Goal: Task Accomplishment & Management: Manage account settings

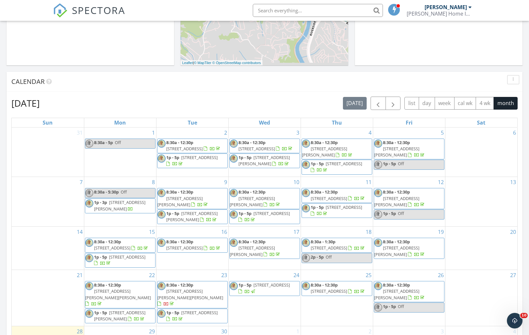
scroll to position [317, 0]
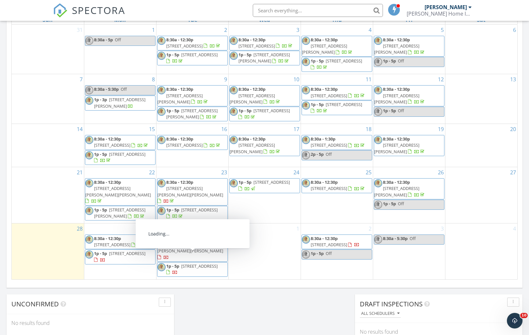
click at [193, 240] on span "8:30a - 12:30p" at bounding box center [179, 239] width 27 height 6
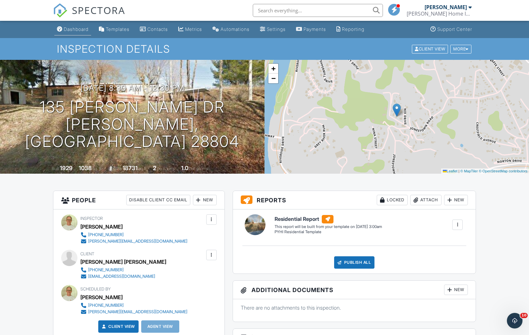
click at [71, 30] on div "Dashboard" at bounding box center [76, 29] width 25 height 6
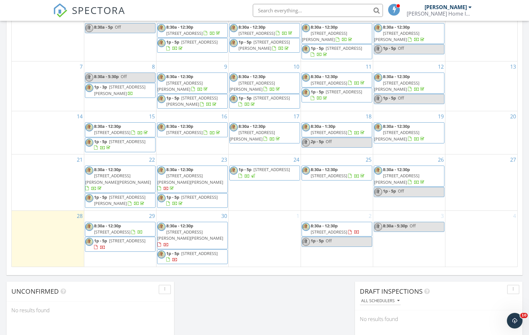
click at [112, 244] on span "85 Hillcrest Dr, Weaverville 28787" at bounding box center [127, 241] width 36 height 6
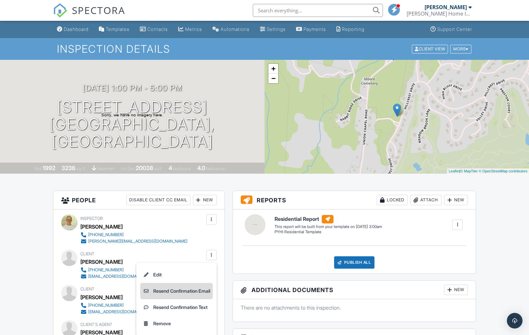
click at [174, 292] on li "Resend Confirmation Email" at bounding box center [176, 291] width 73 height 16
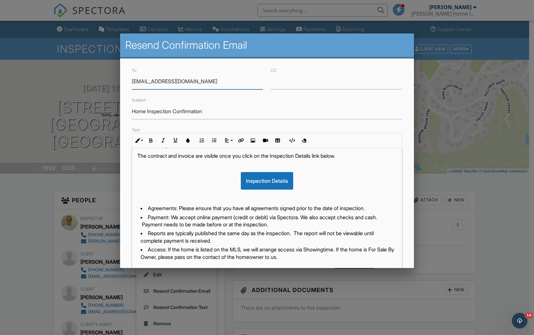
scroll to position [85, 0]
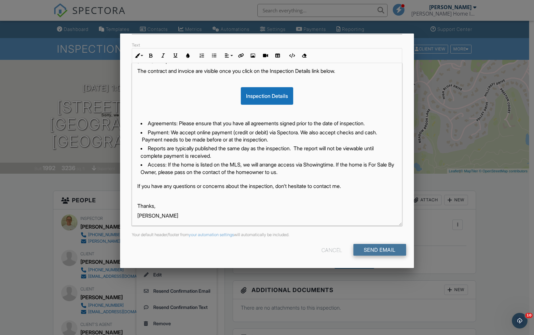
click at [378, 248] on input "Send Email" at bounding box center [379, 250] width 53 height 12
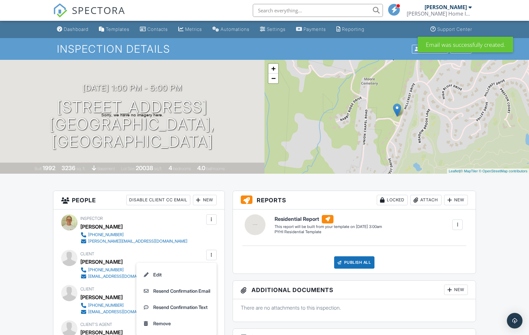
click at [186, 306] on li "Resend Confirmation Text" at bounding box center [176, 307] width 73 height 16
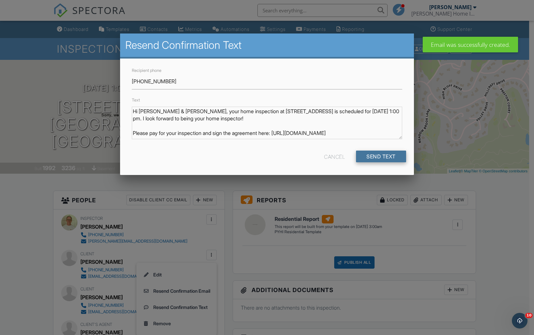
click at [372, 154] on input "Send Text" at bounding box center [381, 157] width 50 height 12
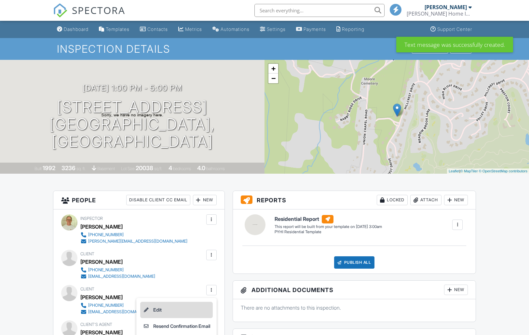
scroll to position [20, 0]
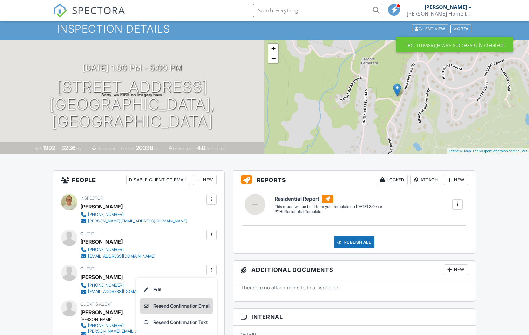
click at [180, 304] on li "Resend Confirmation Email" at bounding box center [176, 306] width 73 height 16
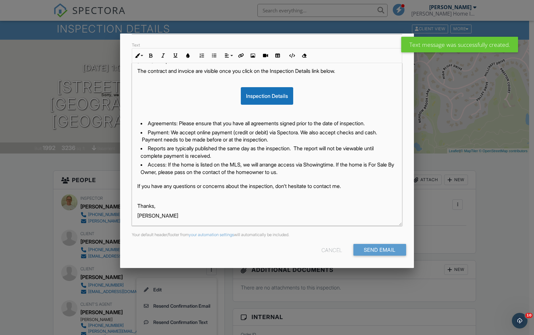
scroll to position [0, 0]
click at [379, 253] on input "Send Email" at bounding box center [379, 250] width 53 height 12
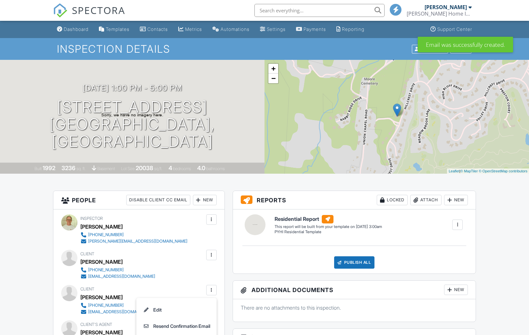
click at [212, 289] on div at bounding box center [211, 290] width 7 height 7
click at [211, 289] on div at bounding box center [211, 290] width 7 height 7
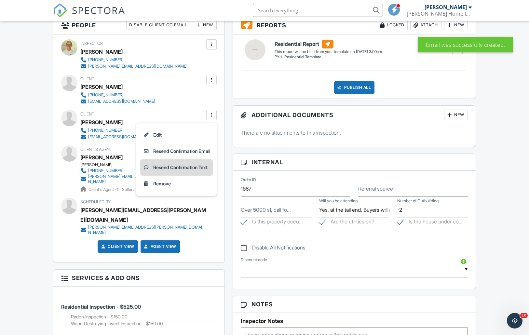
click at [190, 168] on li "Resend Confirmation Text" at bounding box center [176, 167] width 73 height 16
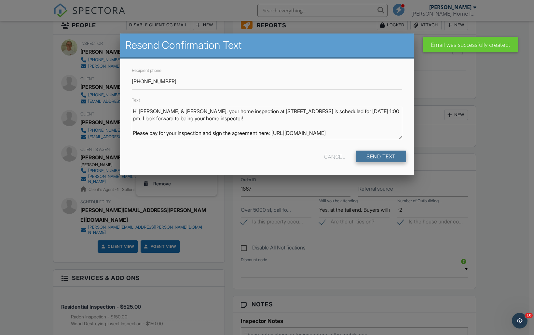
click at [363, 158] on input "Send Text" at bounding box center [381, 157] width 50 height 12
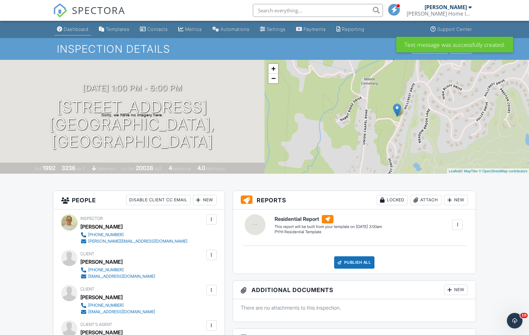
click at [69, 29] on div "Dashboard" at bounding box center [76, 29] width 25 height 6
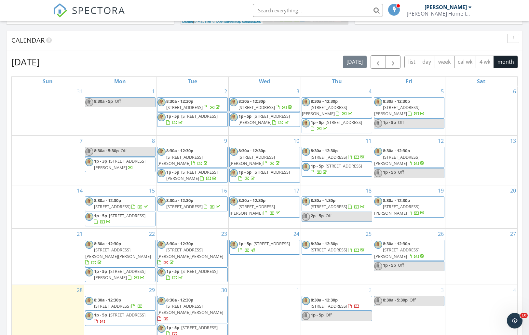
scroll to position [355, 0]
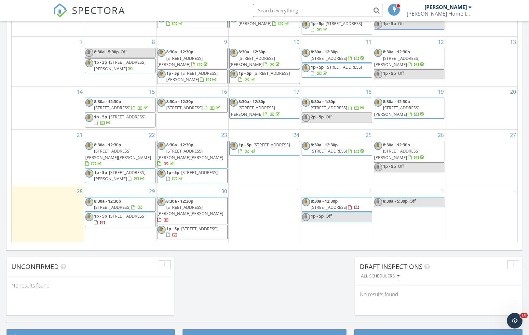
click at [184, 226] on span "[STREET_ADDRESS]" at bounding box center [199, 229] width 36 height 6
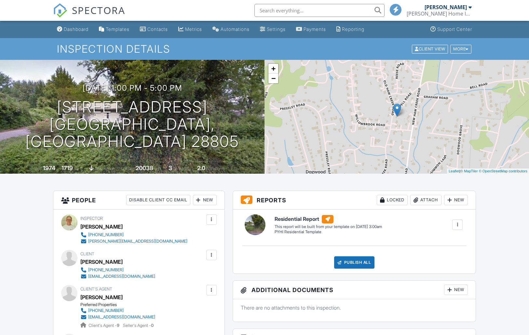
scroll to position [239, 0]
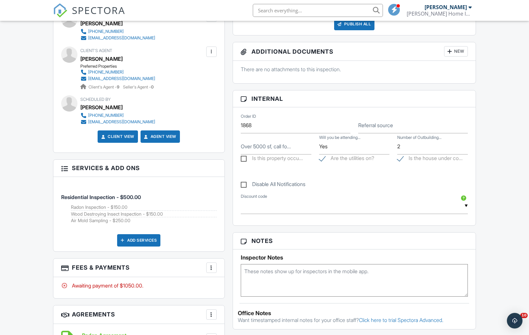
click at [212, 265] on div at bounding box center [211, 268] width 7 height 7
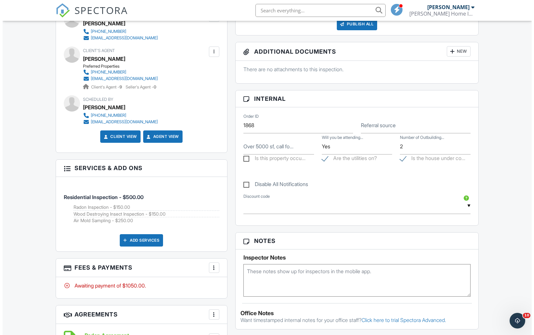
scroll to position [0, 0]
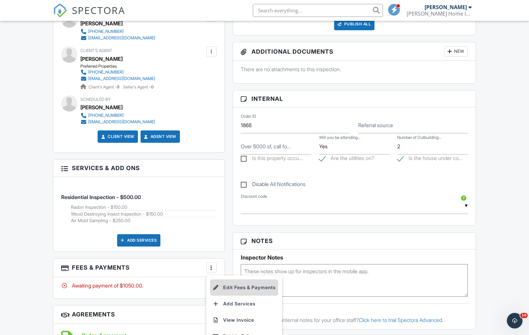
click at [225, 286] on li "Edit Fees & Payments" at bounding box center [244, 288] width 68 height 16
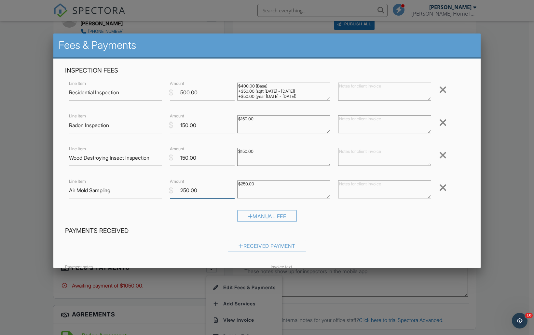
click at [182, 190] on input "250.00" at bounding box center [202, 191] width 65 height 16
type input "450.00"
click at [242, 183] on textarea "$250.00" at bounding box center [283, 190] width 93 height 18
click at [263, 185] on textarea "$250.00" at bounding box center [283, 190] width 93 height 18
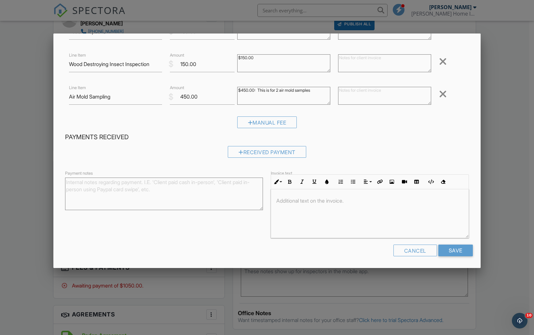
type textarea "$450.00: This is for 2 air mold samples"
click at [459, 243] on form "Inspection Fees Line Item Residential Inspection $ Amount 500.00 $400.00 (Base)…" at bounding box center [267, 117] width 412 height 289
click at [459, 259] on div "Cancel Save" at bounding box center [267, 253] width 412 height 17
click at [453, 249] on input "Save" at bounding box center [455, 251] width 34 height 12
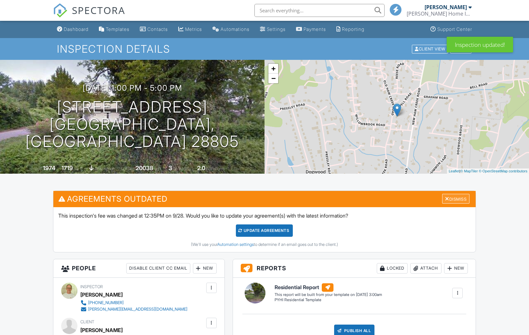
click at [456, 197] on div "Dismiss" at bounding box center [455, 199] width 27 height 10
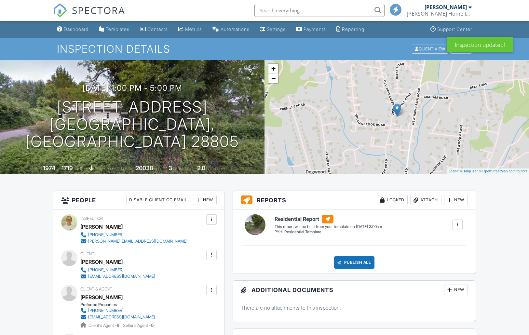
scroll to position [197, 0]
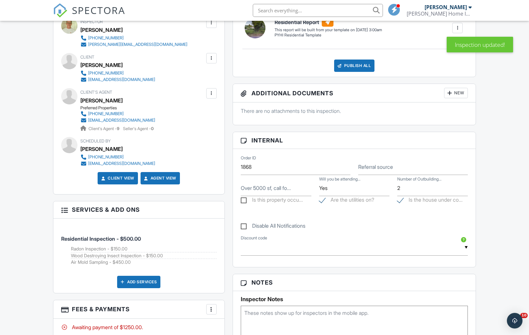
click at [209, 55] on div at bounding box center [211, 58] width 7 height 7
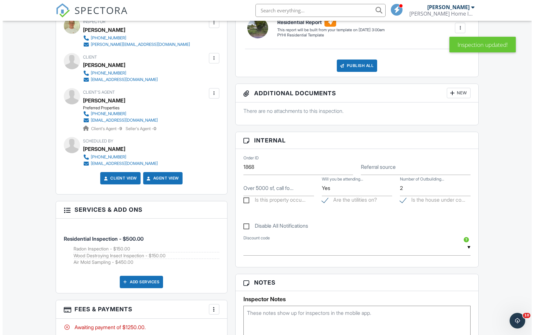
scroll to position [0, 0]
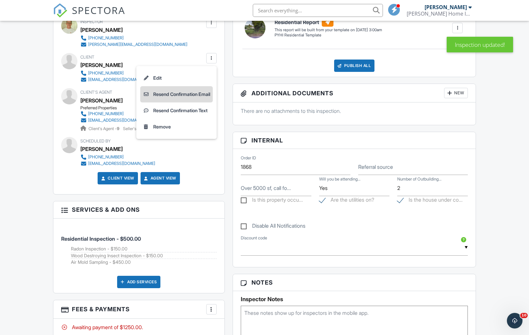
click at [198, 91] on li "Resend Confirmation Email" at bounding box center [176, 94] width 73 height 16
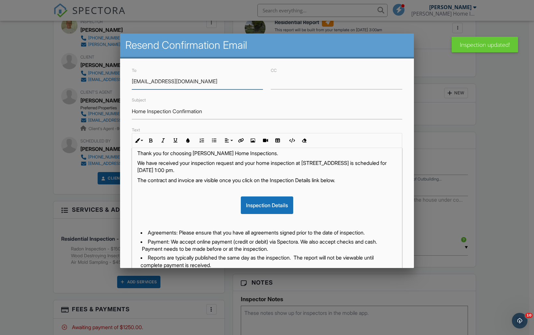
scroll to position [85, 0]
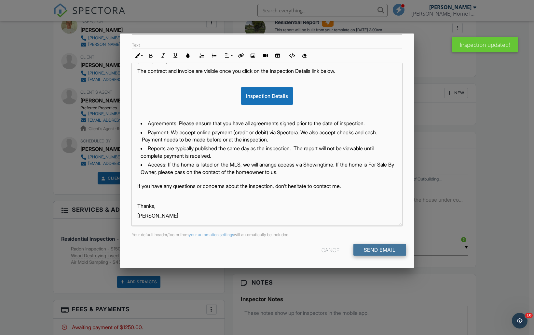
click at [375, 248] on input "Send Email" at bounding box center [379, 250] width 53 height 12
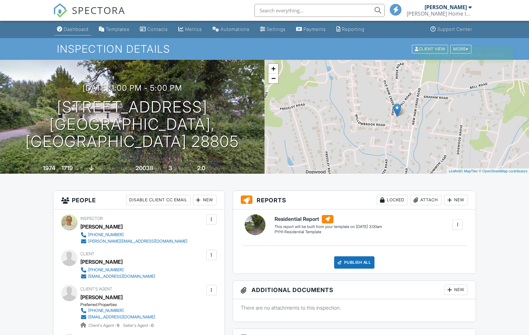
click at [85, 30] on div "Dashboard" at bounding box center [76, 29] width 25 height 6
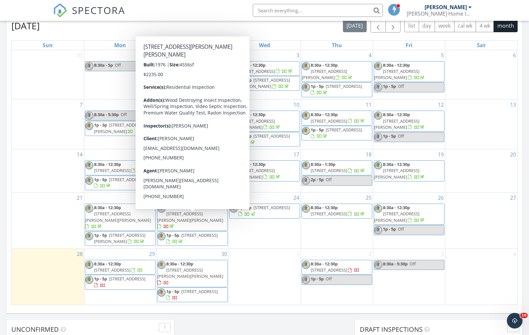
click at [188, 211] on span "8:30a - 12:30p" at bounding box center [179, 208] width 27 height 6
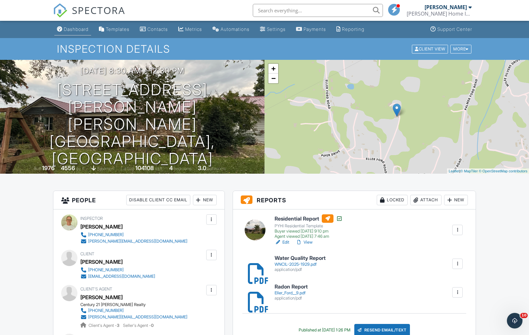
click at [83, 30] on div "Dashboard" at bounding box center [76, 29] width 25 height 6
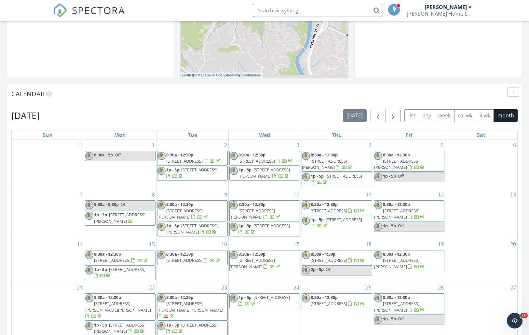
scroll to position [302, 0]
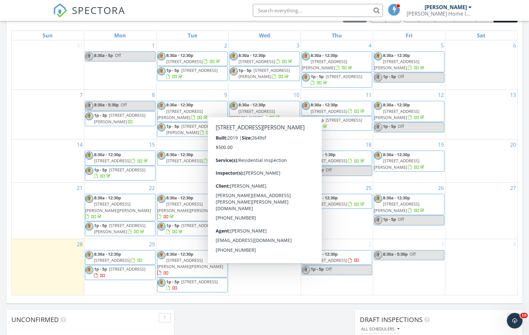
click at [258, 282] on div "1" at bounding box center [265, 267] width 72 height 56
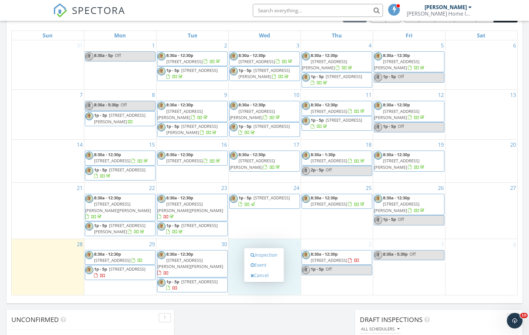
click at [516, 244] on link "4" at bounding box center [515, 244] width 6 height 10
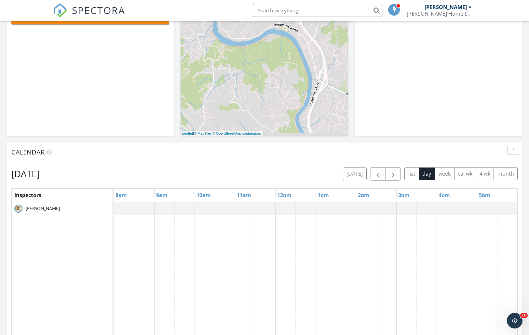
scroll to position [0, 0]
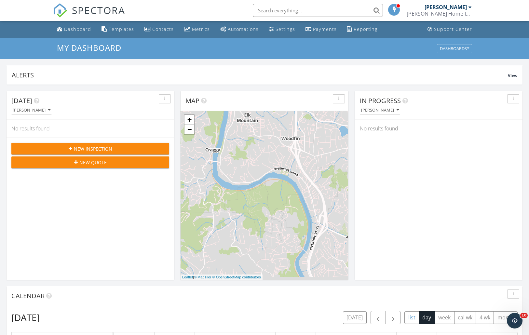
click at [409, 319] on button "list" at bounding box center [412, 317] width 15 height 13
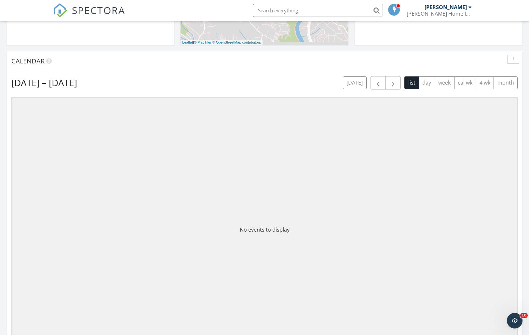
scroll to position [259, 0]
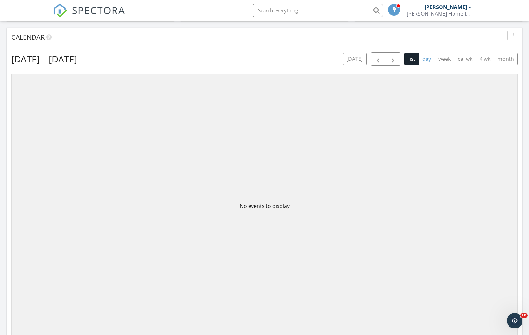
click at [427, 59] on button "day" at bounding box center [427, 59] width 16 height 13
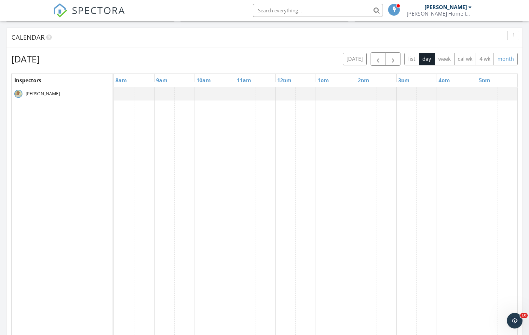
click at [501, 57] on button "month" at bounding box center [506, 59] width 24 height 13
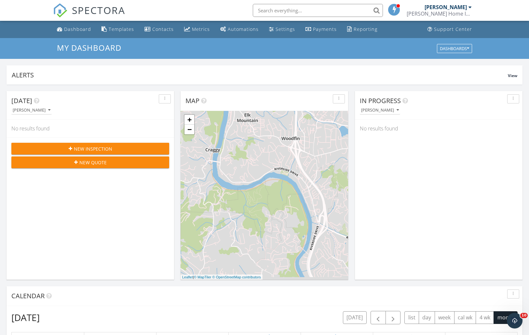
scroll to position [285, 0]
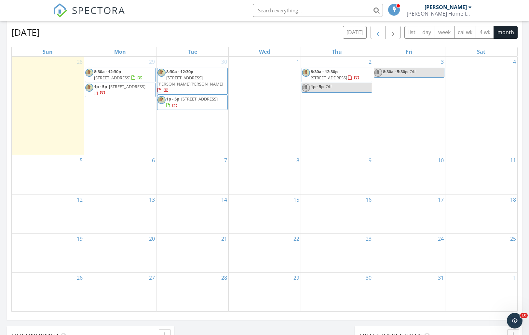
click at [374, 33] on button "button" at bounding box center [378, 32] width 15 height 13
